Goal: Information Seeking & Learning: Learn about a topic

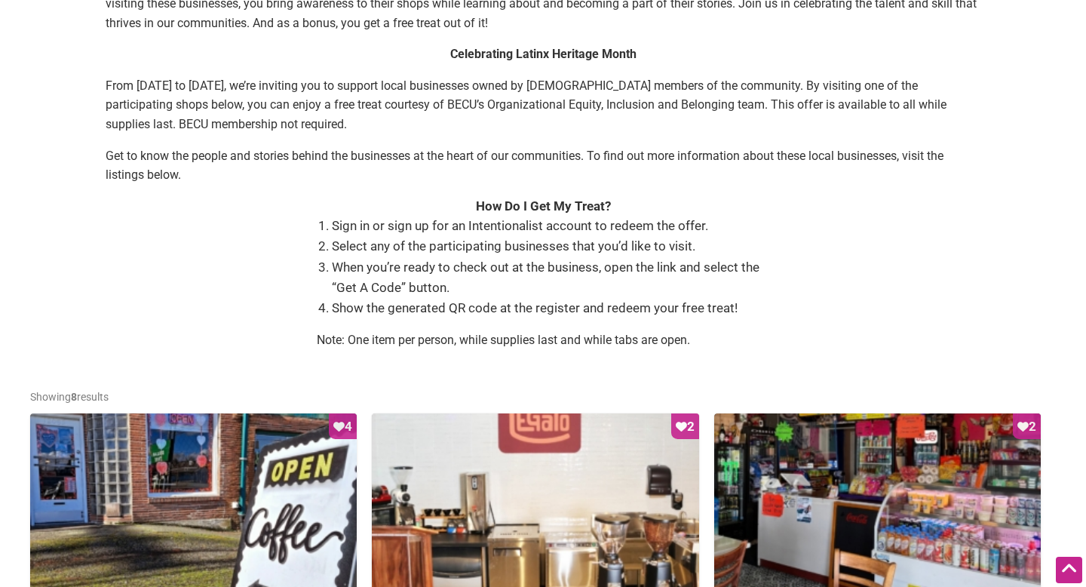
scroll to position [392, 0]
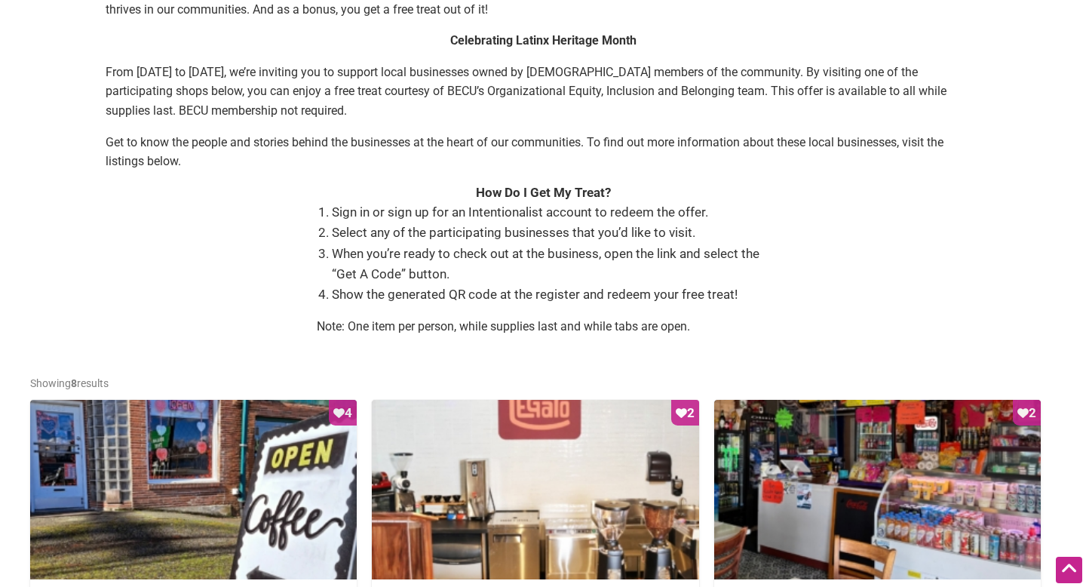
click at [263, 223] on div "In partnership with the Intentionalist , [PERSON_NAME] is proud to host the Equ…" at bounding box center [543, 119] width 1026 height 457
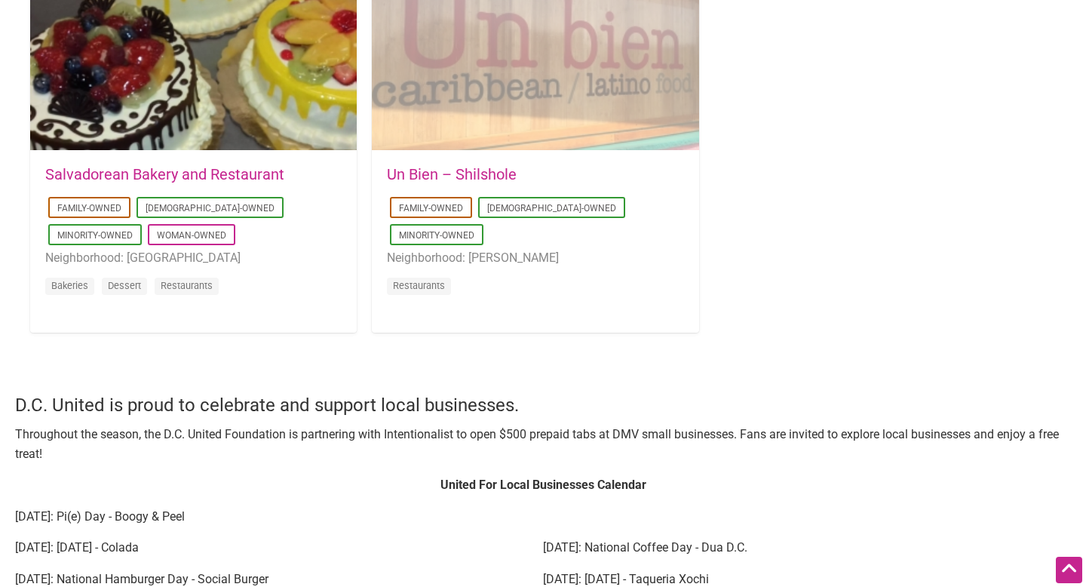
scroll to position [1591, 0]
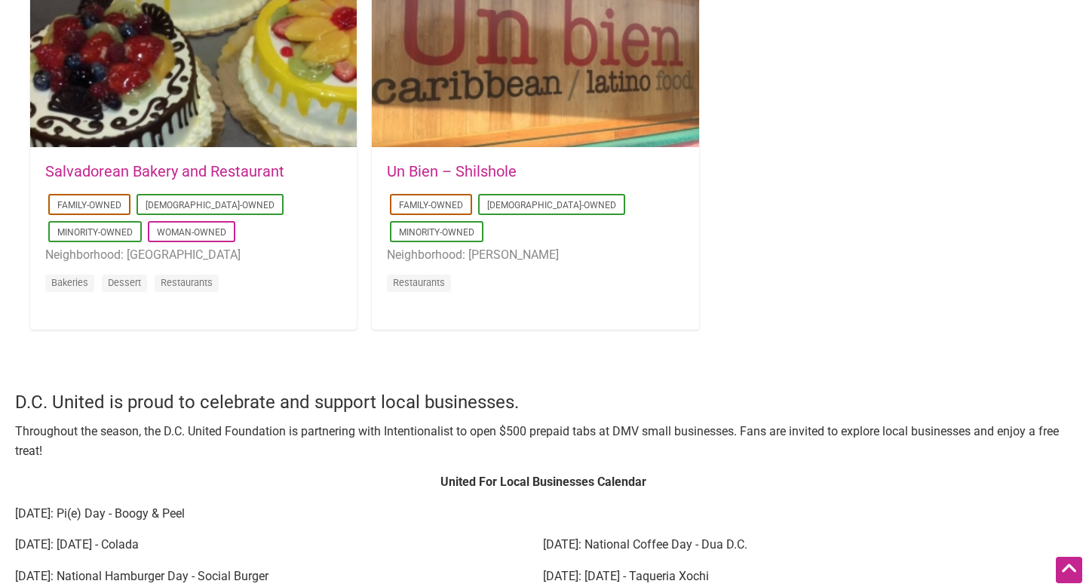
click at [432, 167] on link "Un Bien – Shilshole" at bounding box center [452, 171] width 130 height 18
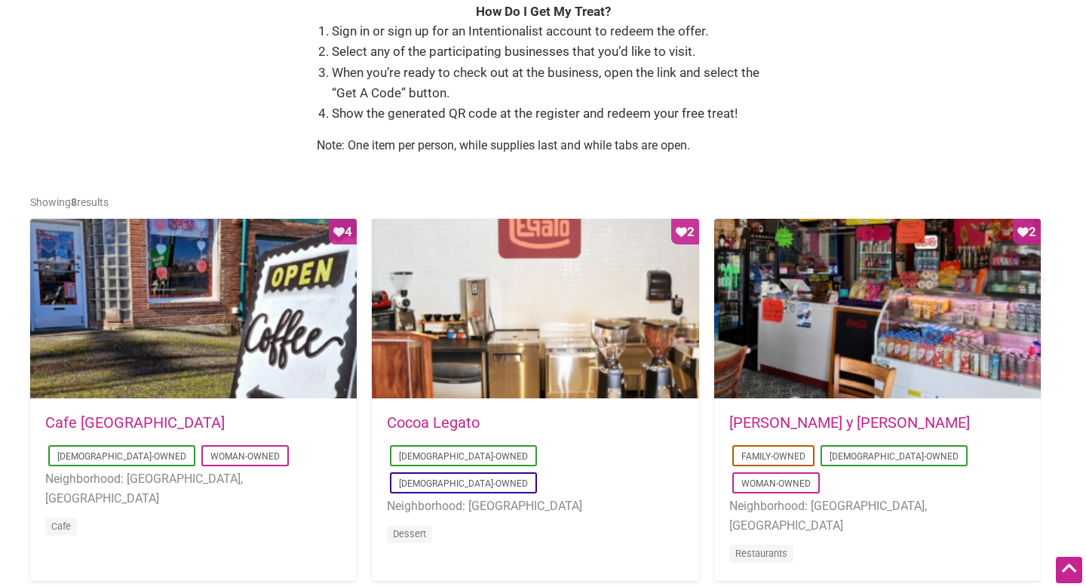
scroll to position [594, 0]
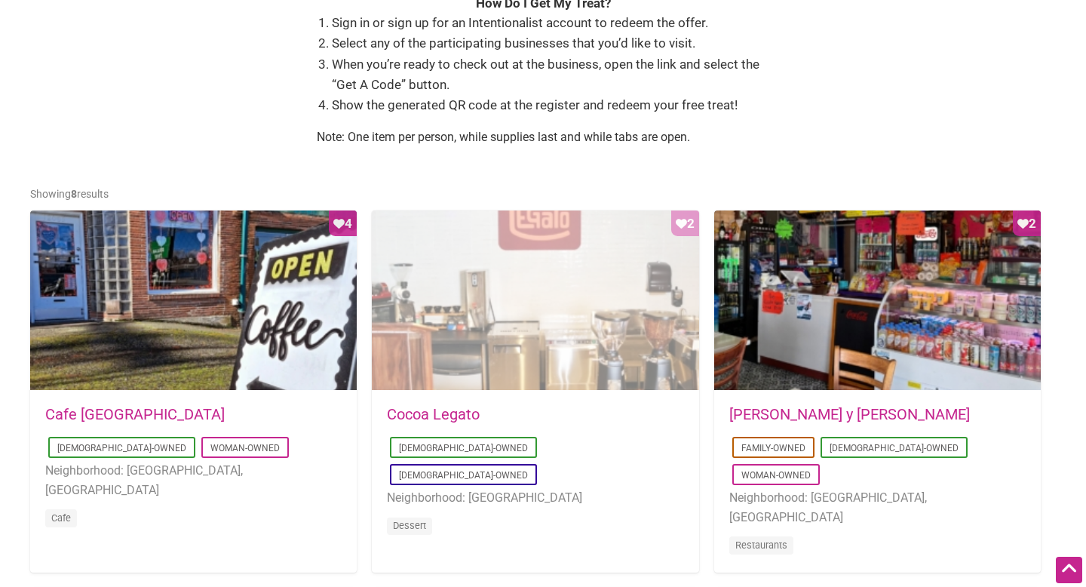
click at [440, 304] on div "Favorite Count 2" at bounding box center [535, 300] width 327 height 181
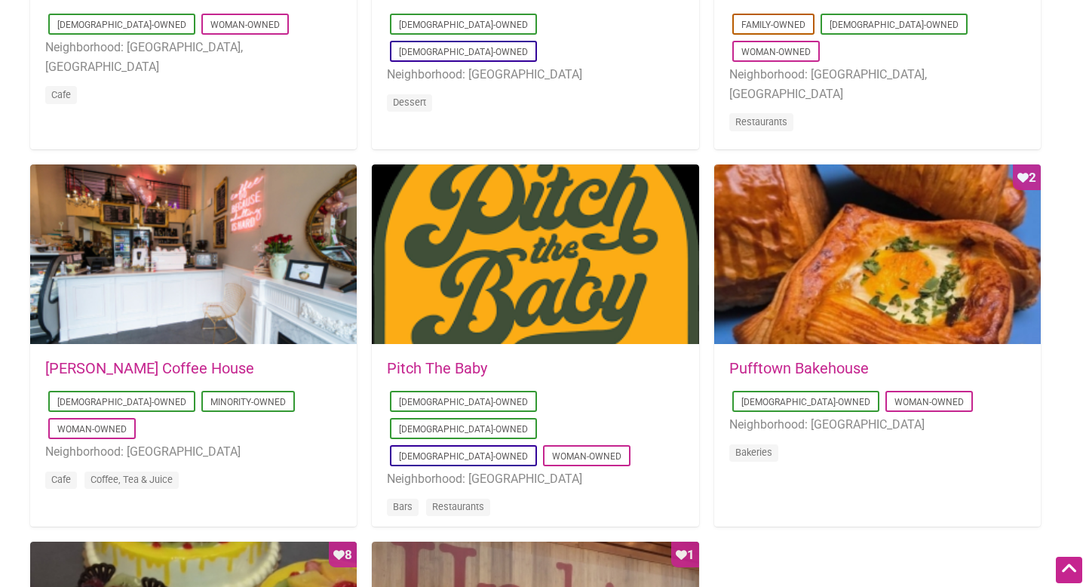
scroll to position [1143, 0]
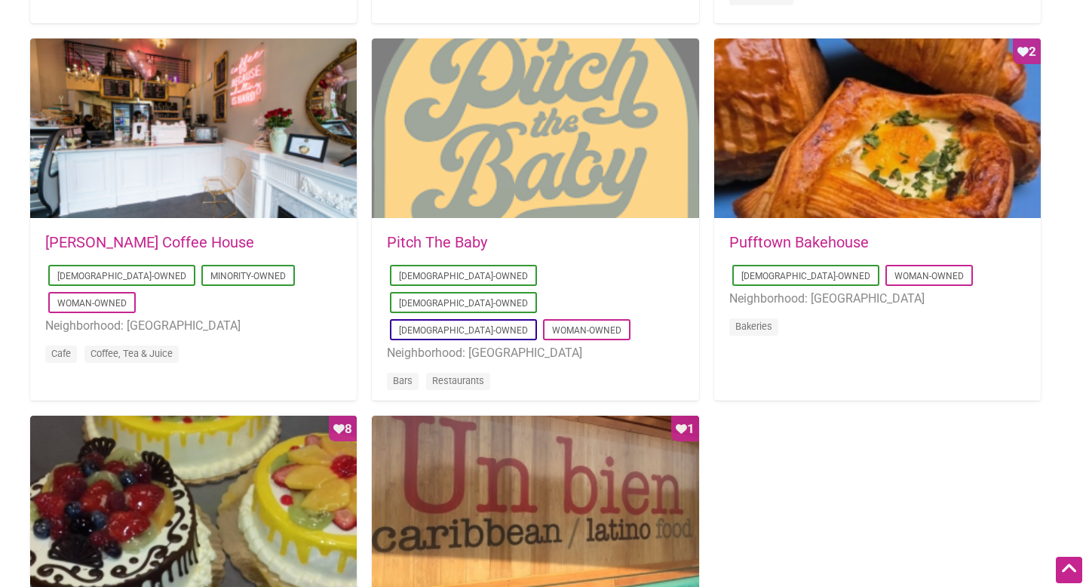
click at [518, 106] on div at bounding box center [535, 128] width 327 height 181
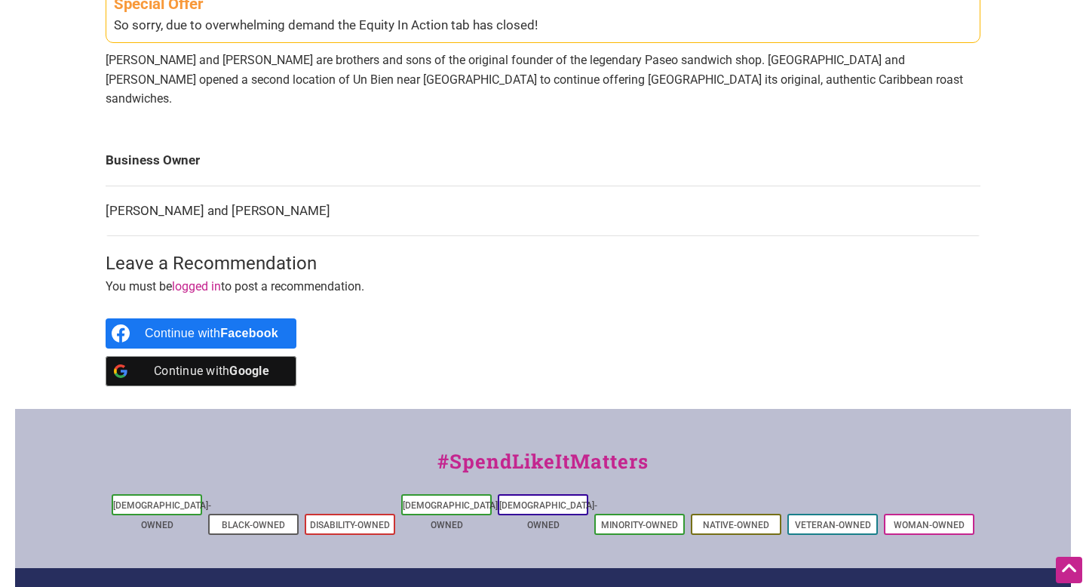
scroll to position [572, 0]
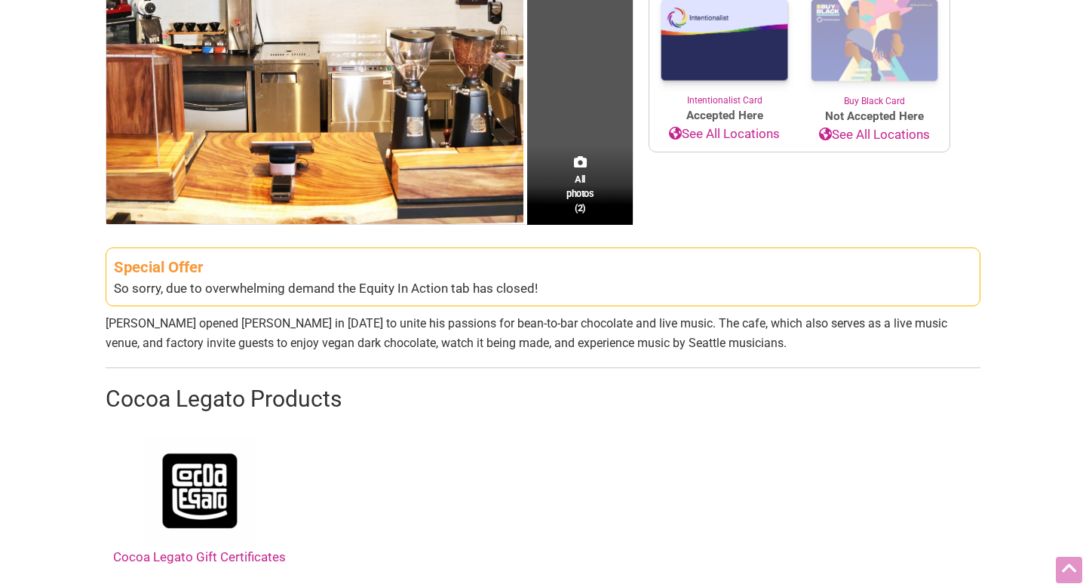
scroll to position [351, 0]
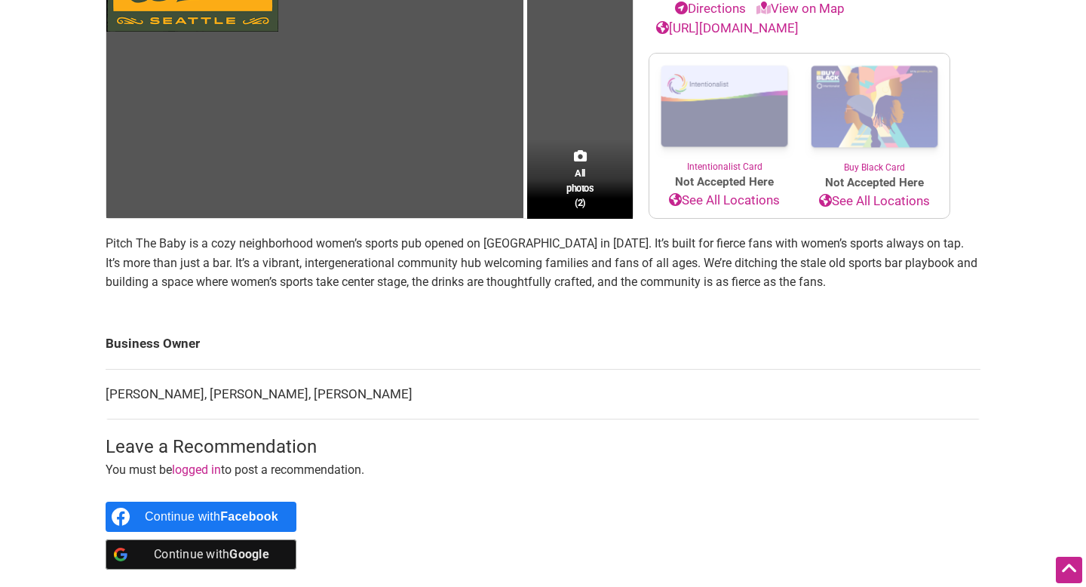
scroll to position [422, 0]
